Goal: Information Seeking & Learning: Understand process/instructions

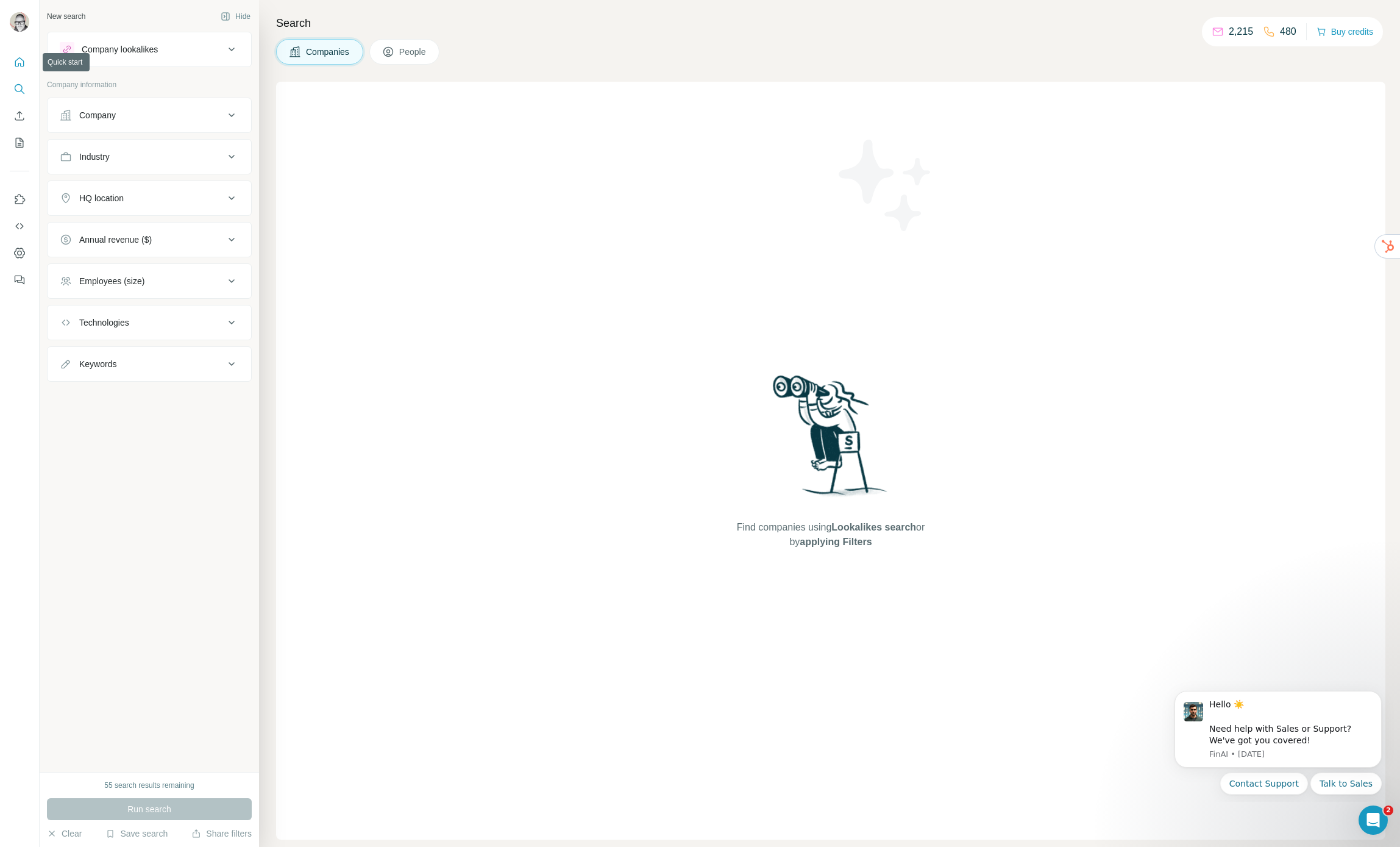
click at [20, 61] on icon "Quick start" at bounding box center [19, 62] width 12 height 12
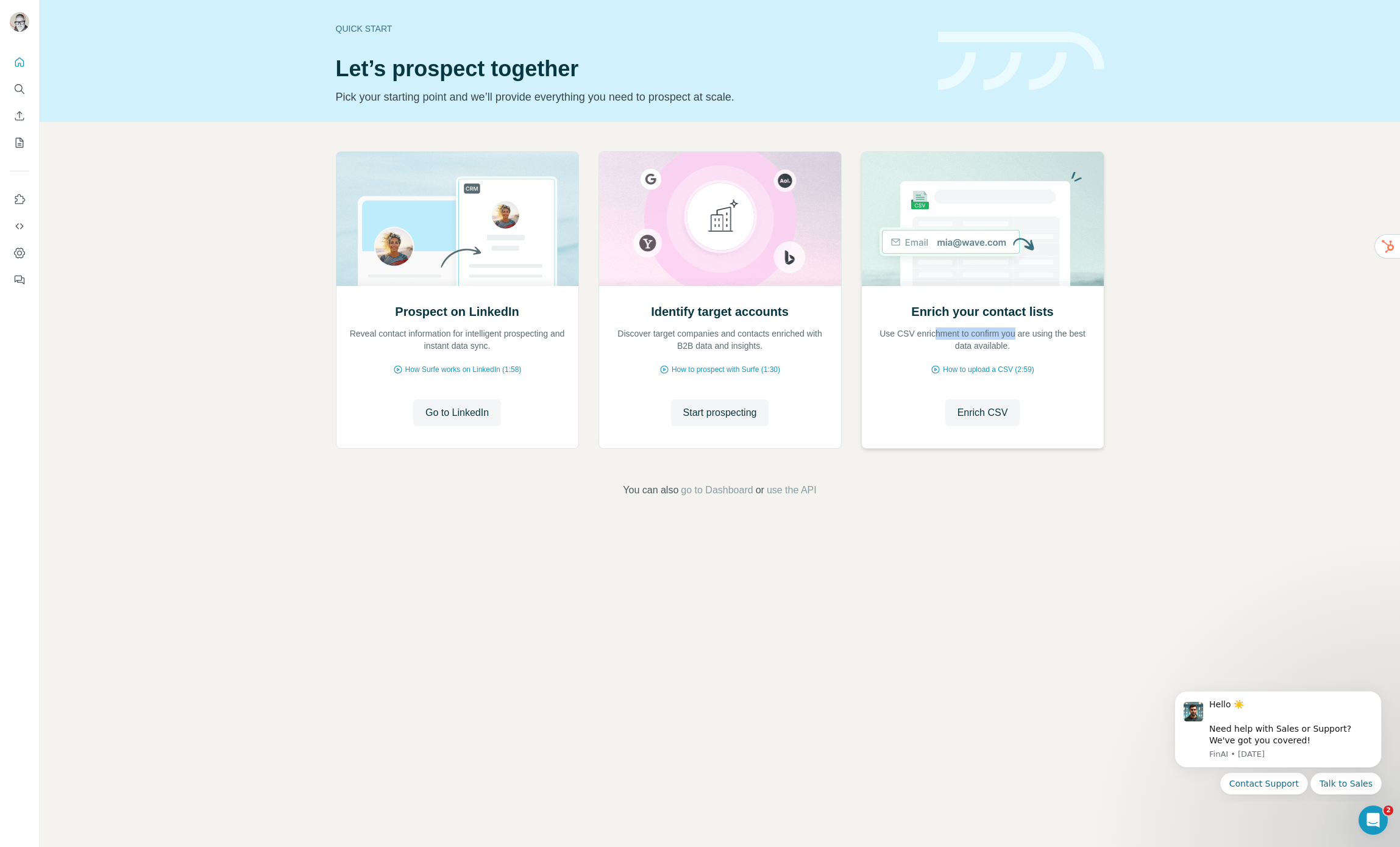
drag, startPoint x: 943, startPoint y: 334, endPoint x: 1026, endPoint y: 337, distance: 83.1
click at [1026, 337] on p "Use CSV enrichment to confirm you are using the best data available." at bounding box center [983, 340] width 218 height 24
click at [996, 311] on h2 "Enrich your contact lists" at bounding box center [982, 311] width 142 height 17
click at [986, 369] on span "How to upload a CSV (2:59)" at bounding box center [989, 369] width 91 height 11
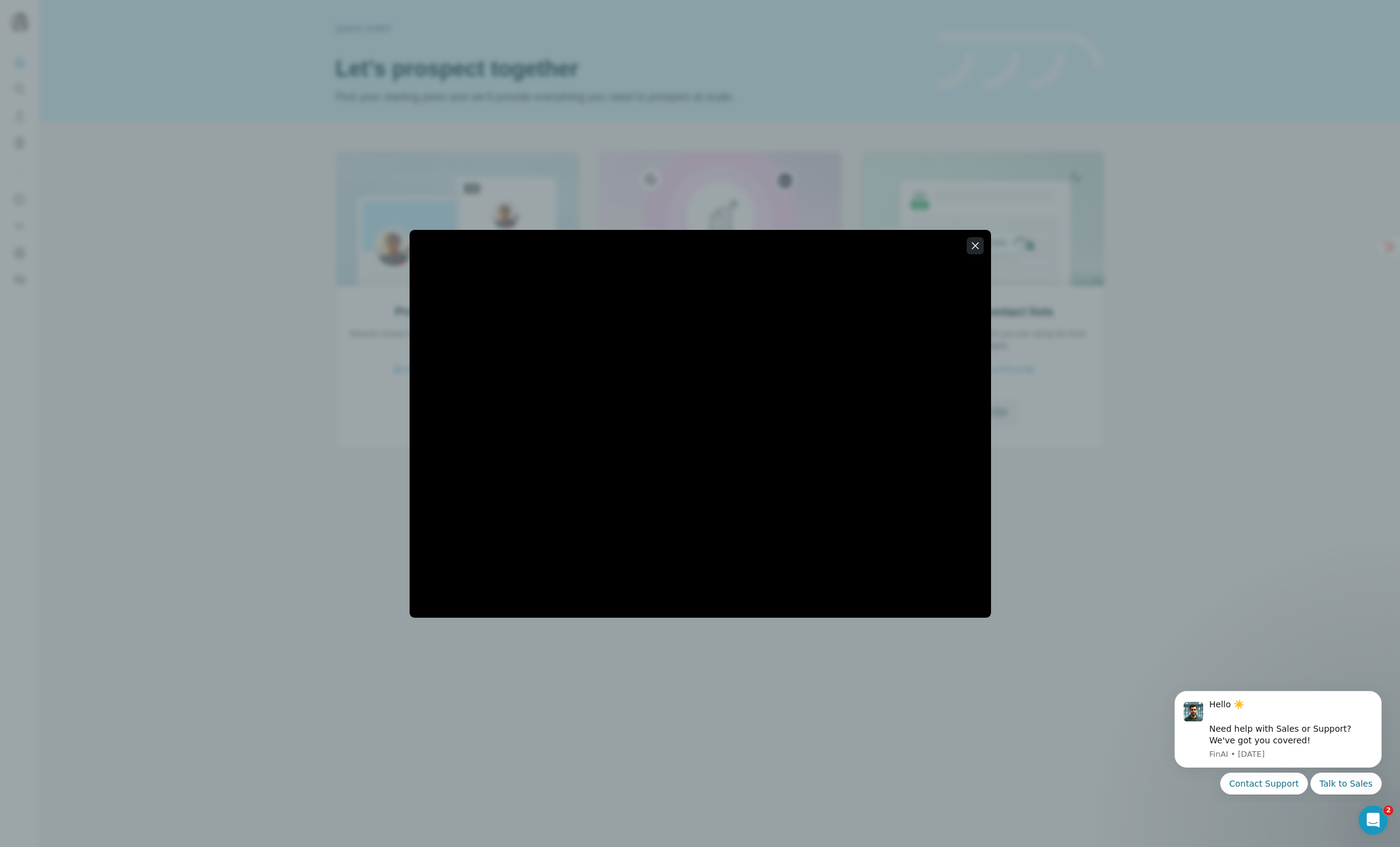
click at [974, 244] on icon "button" at bounding box center [974, 245] width 6 height 6
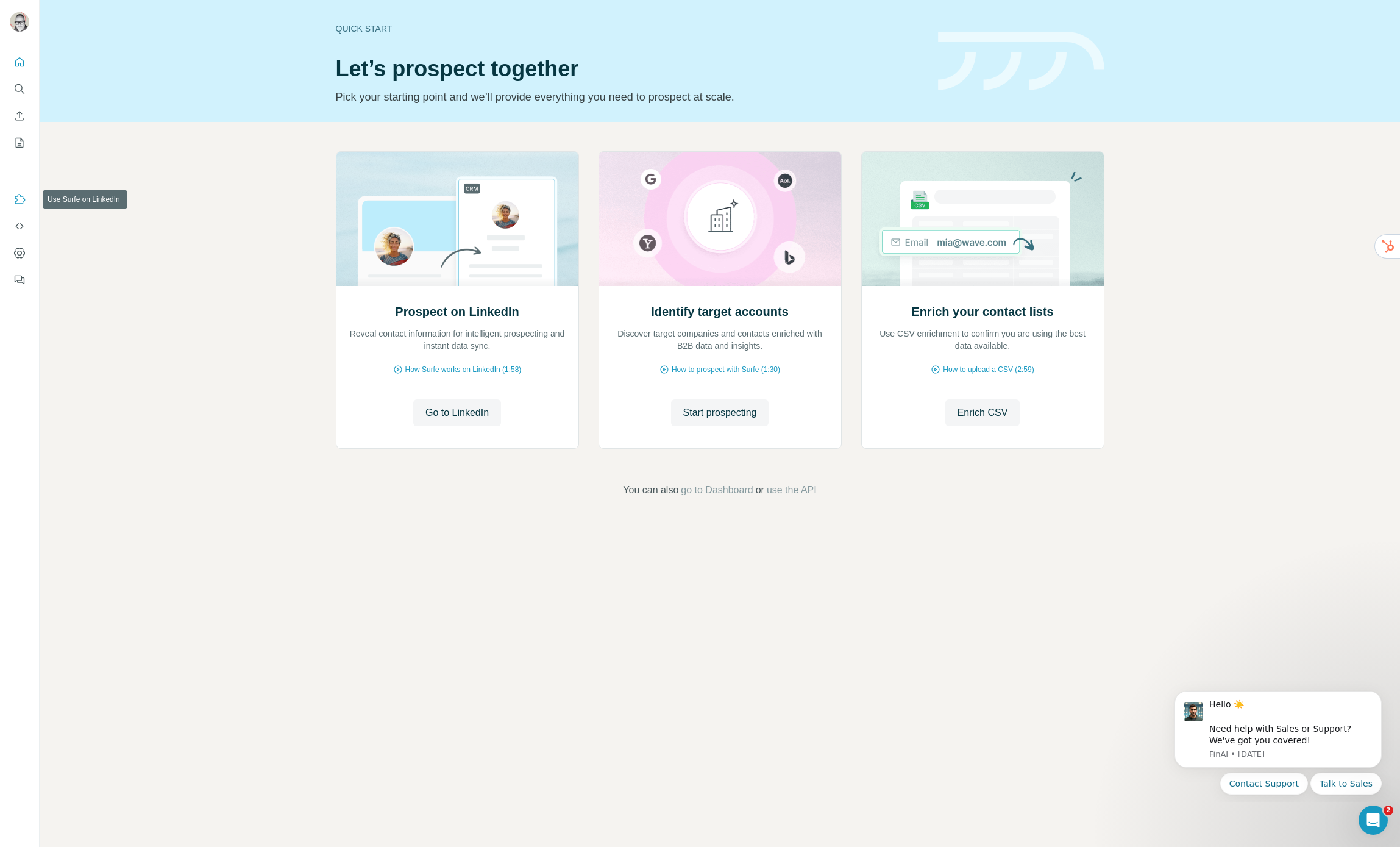
click at [19, 198] on icon "Use Surfe on LinkedIn" at bounding box center [19, 199] width 12 height 12
